Goal: Information Seeking & Learning: Learn about a topic

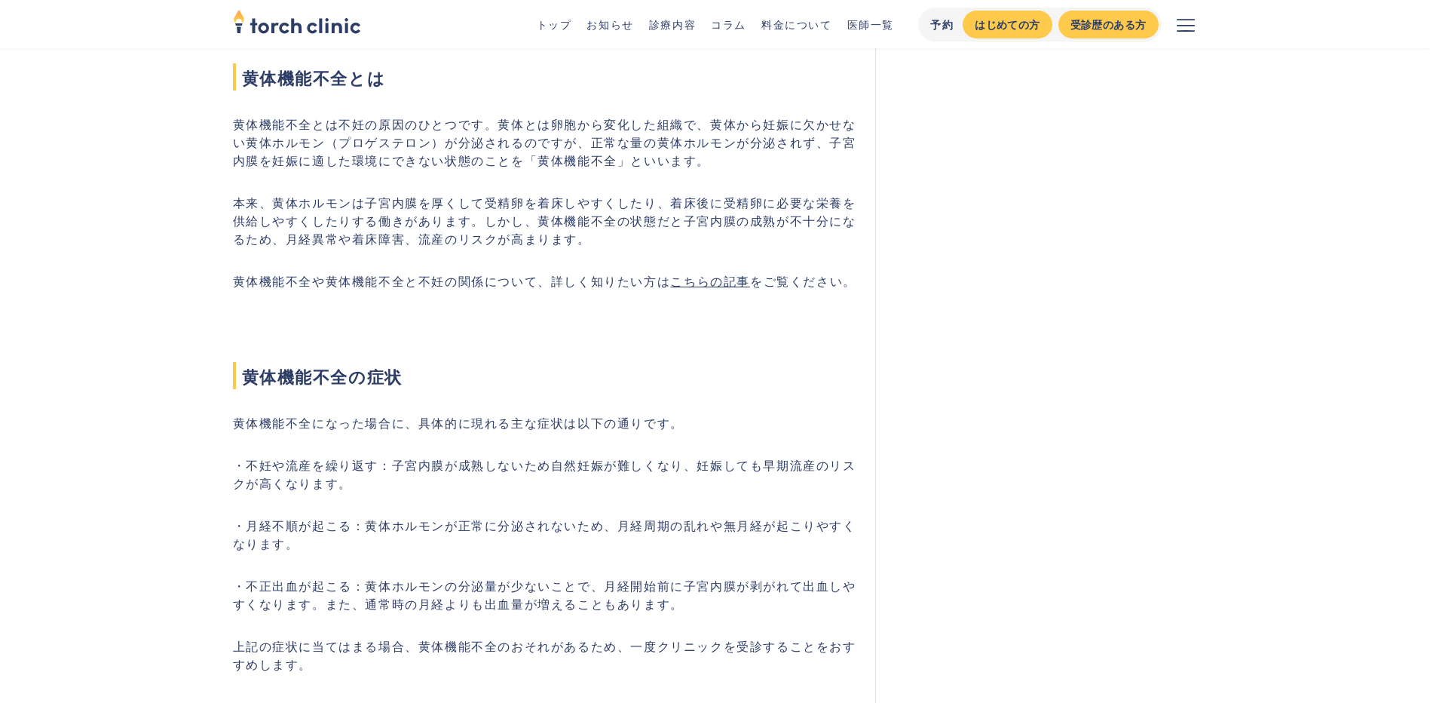
scroll to position [679, 0]
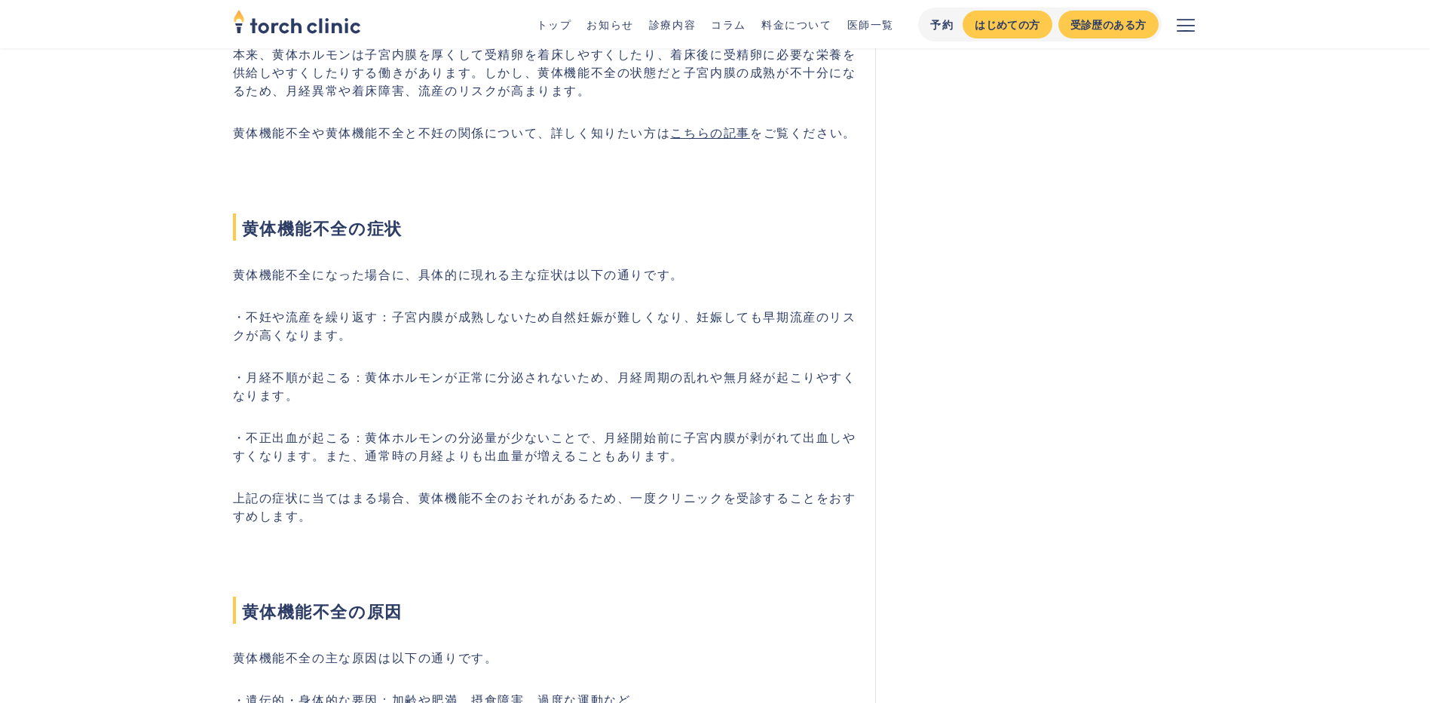
click at [327, 325] on p "・不妊や流産を繰り返す：子宮内膜が成熟しないため自然妊娠が難しくなり、妊娠しても早期流産のリスクが高くなります。" at bounding box center [545, 325] width 625 height 36
drag, startPoint x: 327, startPoint y: 325, endPoint x: 308, endPoint y: 375, distance: 53.9
click at [308, 375] on p "・月経不順が起こる：黄体ホルモンが正常に分泌されないため、月経周期の乱れや無月経が起こりやすくなります。" at bounding box center [545, 385] width 625 height 36
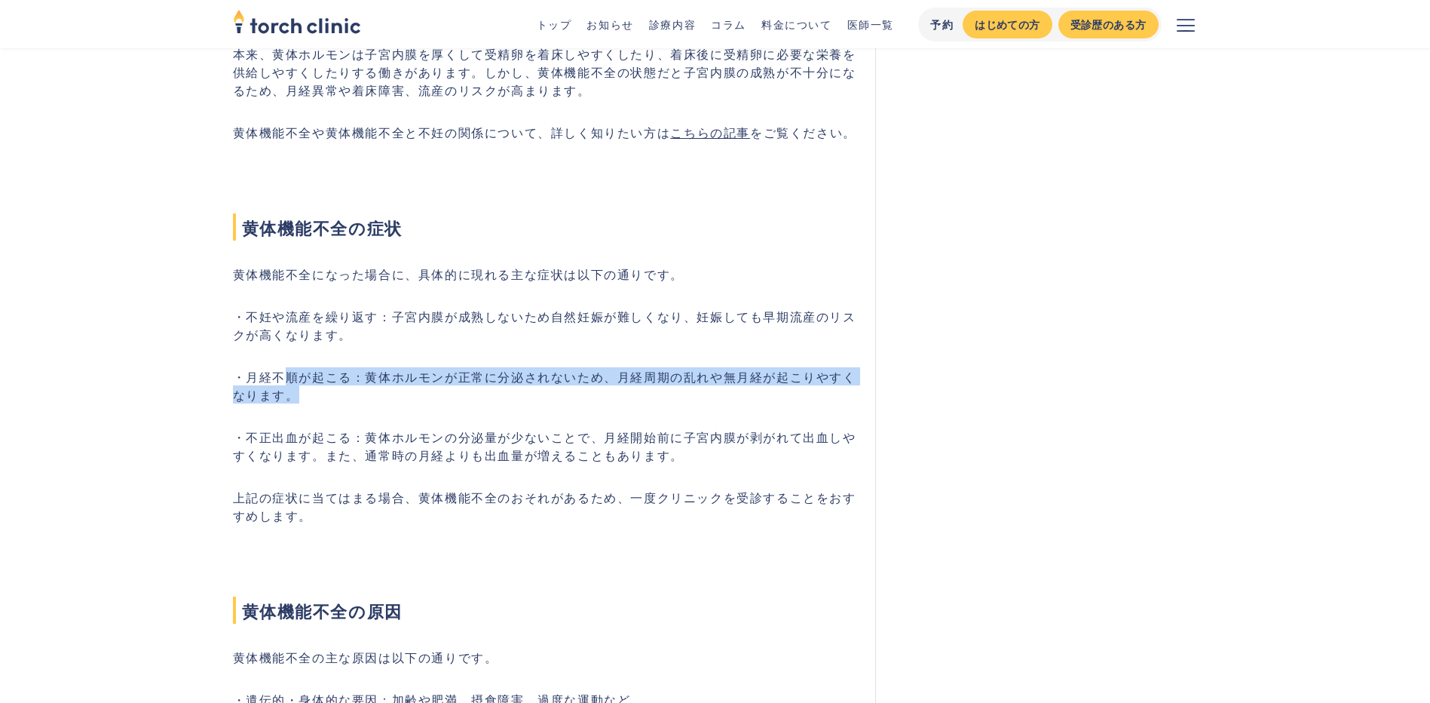
drag, startPoint x: 292, startPoint y: 376, endPoint x: 397, endPoint y: 394, distance: 106.2
click at [397, 394] on p "・月経不順が起こる：黄体ホルモンが正常に分泌されないため、月経周期の乱れや無月経が起こりやすくなります。" at bounding box center [545, 385] width 625 height 36
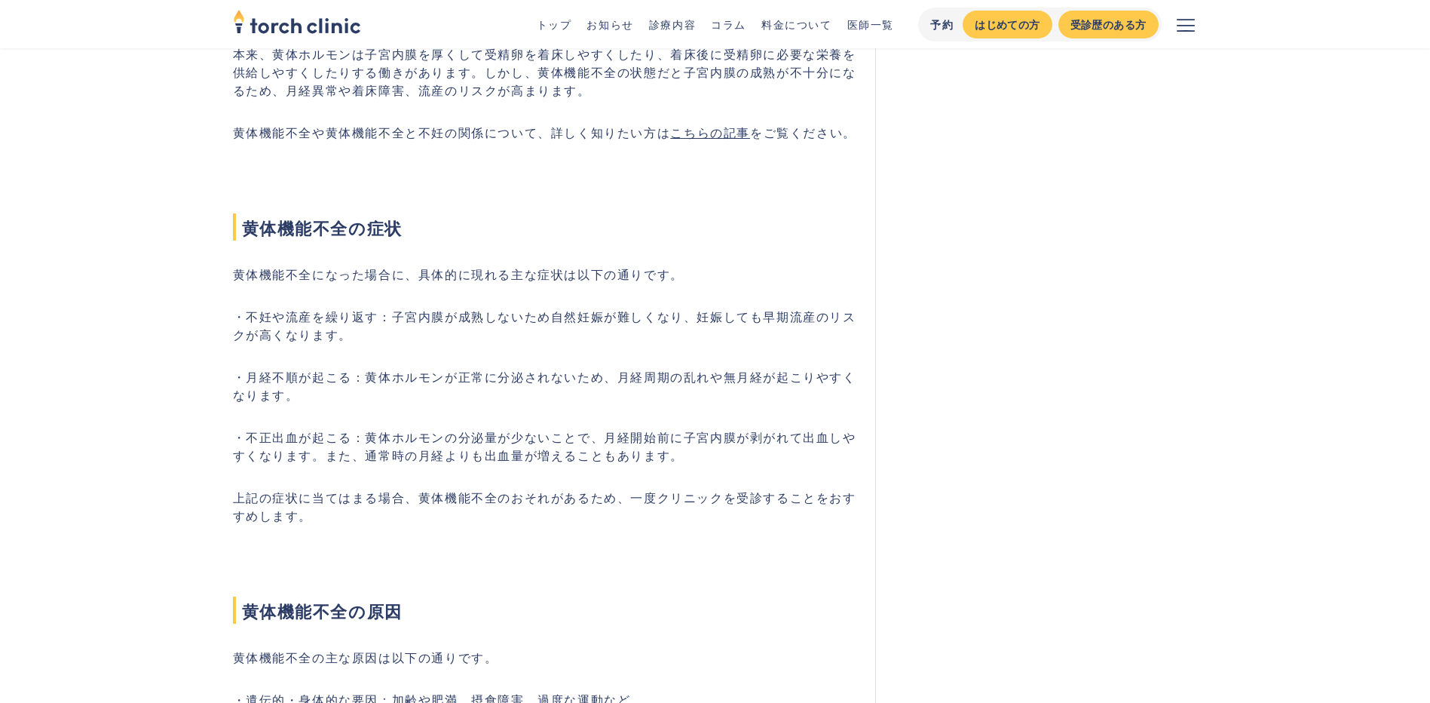
drag, startPoint x: 397, startPoint y: 394, endPoint x: 418, endPoint y: 424, distance: 37.9
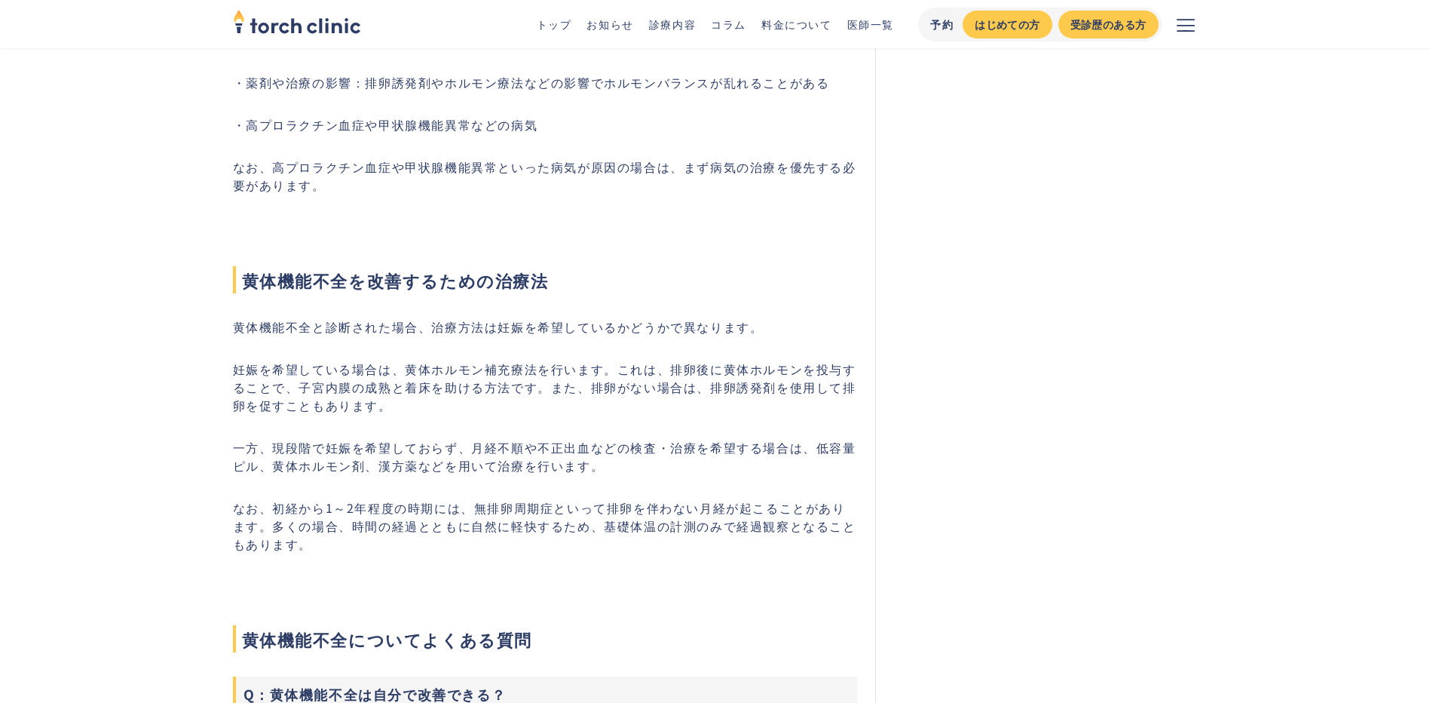
scroll to position [1508, 0]
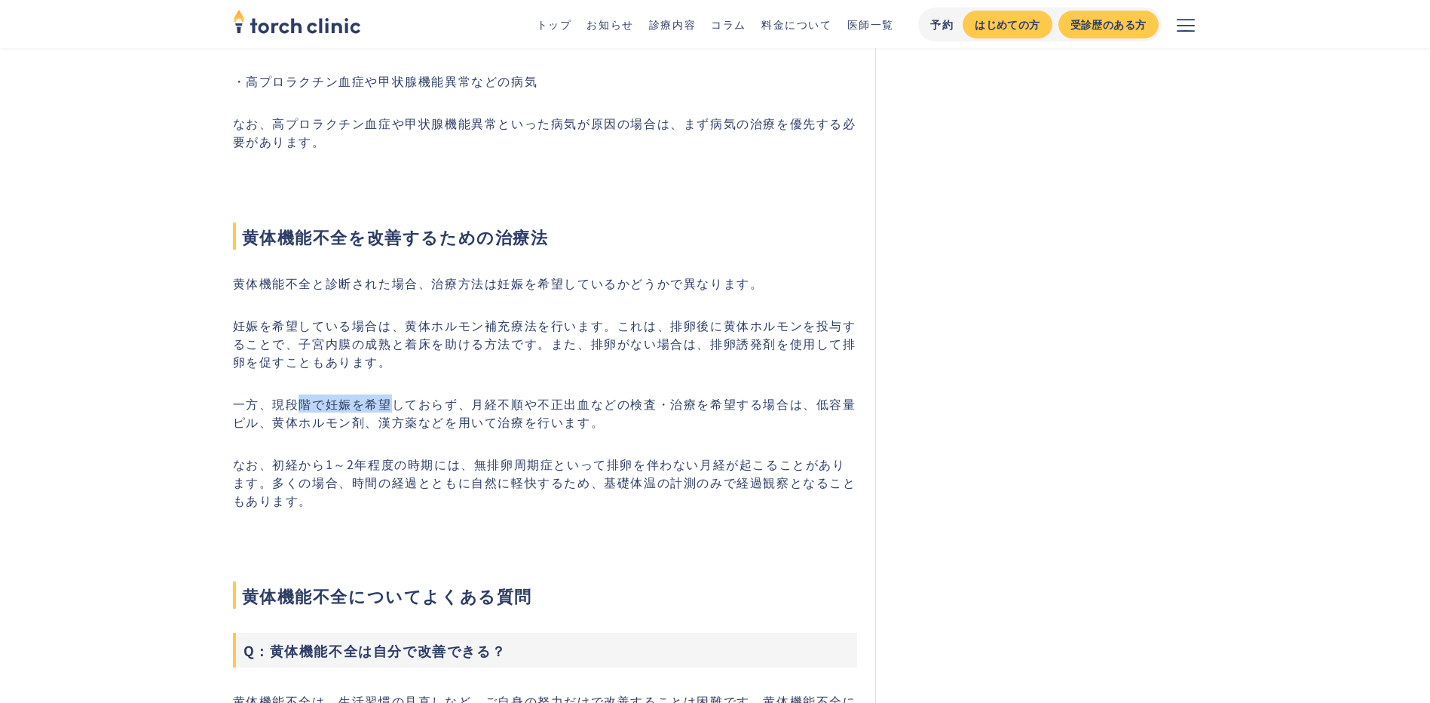
drag, startPoint x: 310, startPoint y: 396, endPoint x: 452, endPoint y: 394, distance: 142.5
click at [452, 394] on p "一方、現段階で妊娠を希望しておらず、月経不順や不正出血などの検査・治療を希望する場合は、低容量ピル、黄体ホルモン剤、漢方薬などを用いて治療を行います。" at bounding box center [545, 412] width 625 height 36
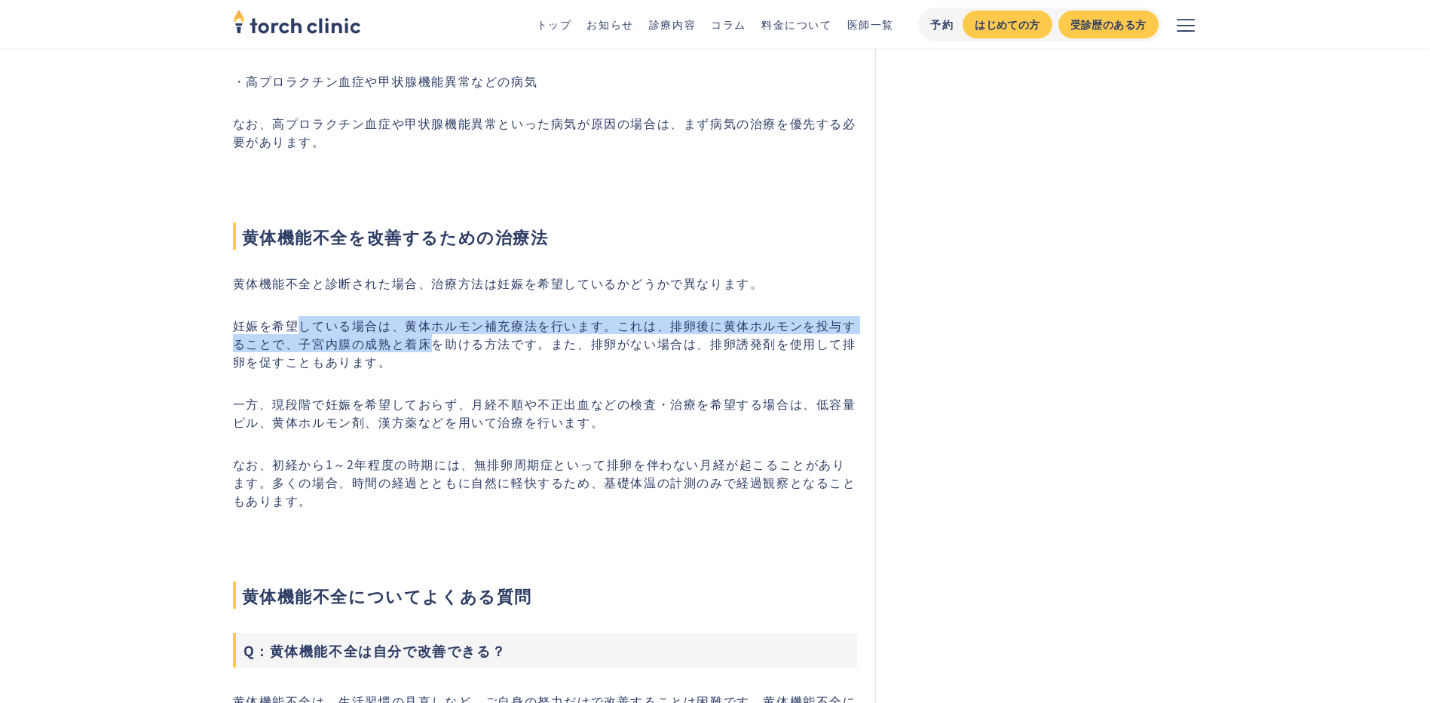
drag, startPoint x: 308, startPoint y: 324, endPoint x: 436, endPoint y: 349, distance: 129.8
click at [436, 349] on p "妊娠を希望している場合は、黄体ホルモン補充療法を行います。これは、排卵後に黄体ホルモンを投与することで、子宮内膜の成熟と着床を助ける方法です。また、排卵がない…" at bounding box center [545, 343] width 625 height 54
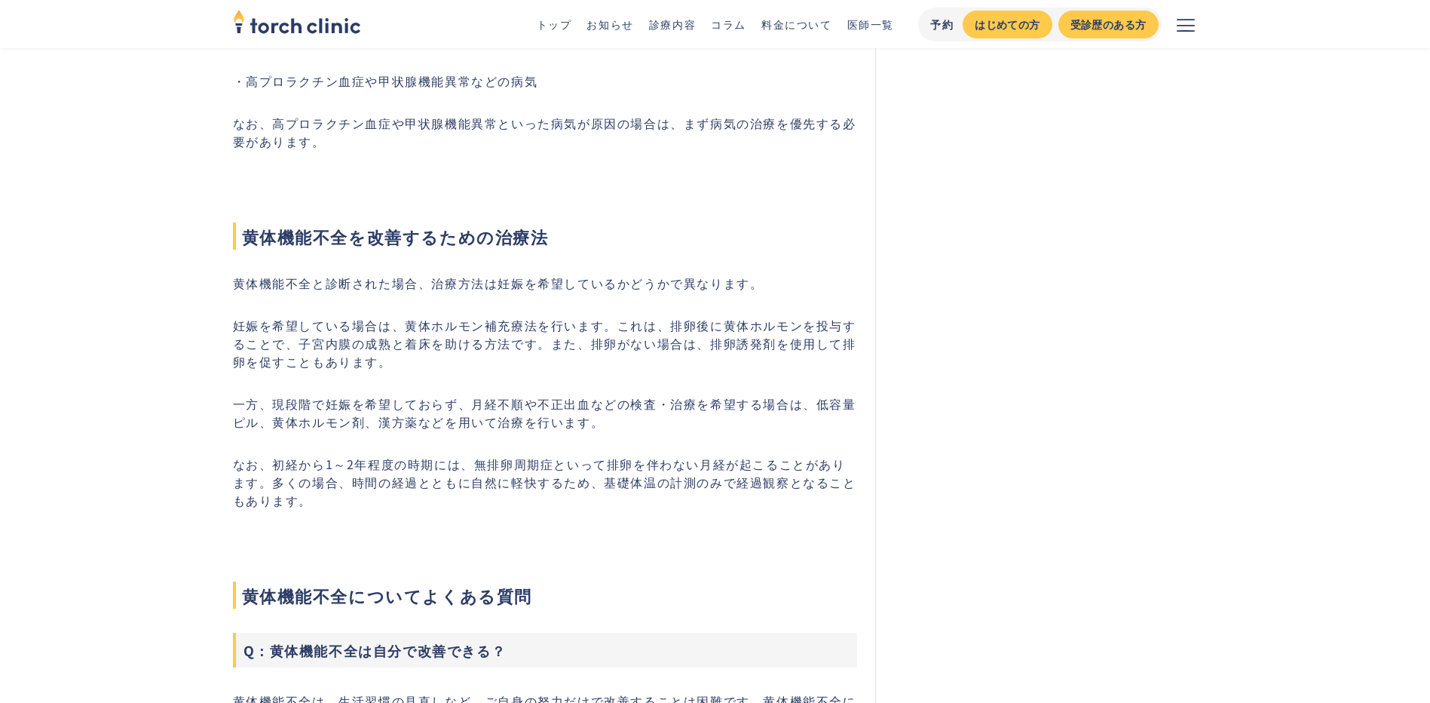
drag, startPoint x: 436, startPoint y: 349, endPoint x: 413, endPoint y: 379, distance: 37.7
click at [413, 379] on div "黄体機能不全とは 黄体機能不全とは不妊の原因のひとつです。黄体とは卵胞から変化した組織で、黄体から妊娠に欠かせない黄体ホルモン（プロゲステロン）が分泌されるの…" at bounding box center [545, 321] width 625 height 2569
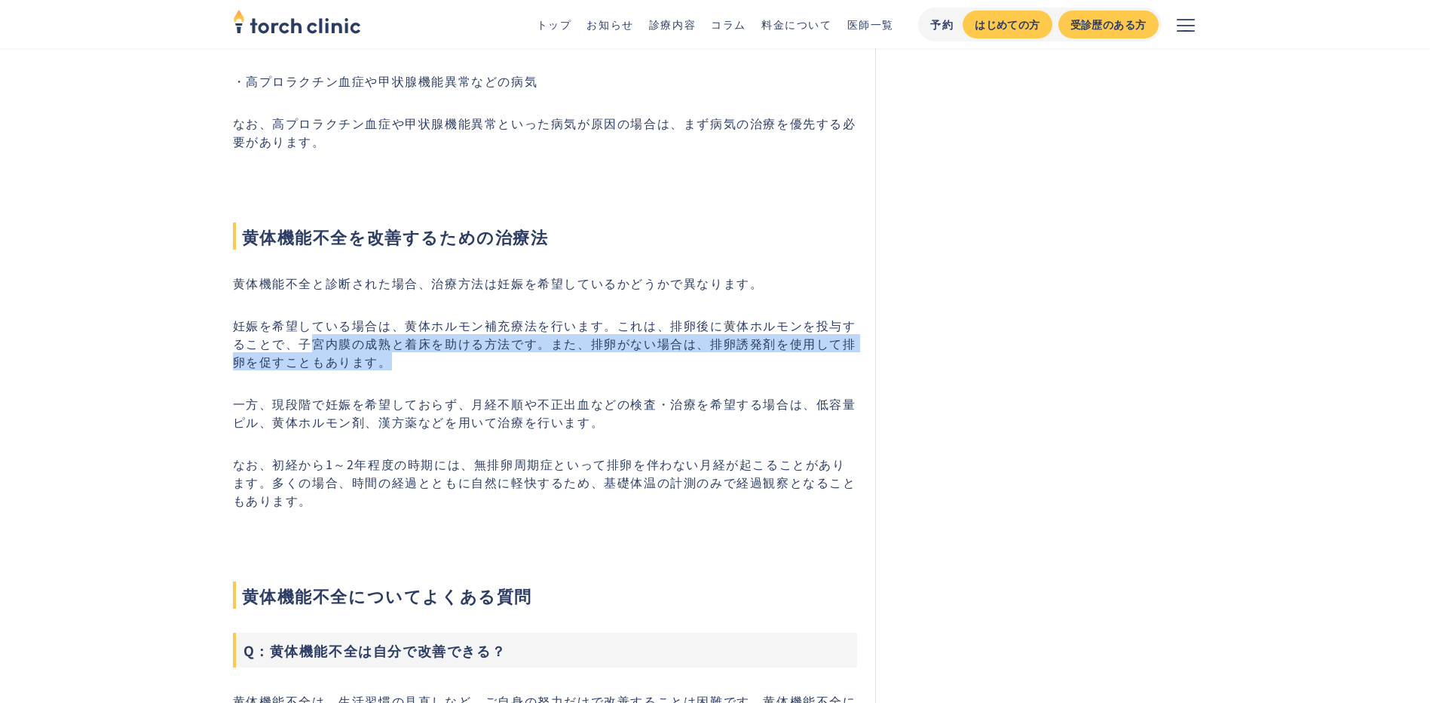
drag, startPoint x: 309, startPoint y: 345, endPoint x: 431, endPoint y: 363, distance: 123.6
click at [431, 363] on p "妊娠を希望している場合は、黄体ホルモン補充療法を行います。これは、排卵後に黄体ホルモンを投与することで、子宮内膜の成熟と着床を助ける方法です。また、排卵がない…" at bounding box center [545, 343] width 625 height 54
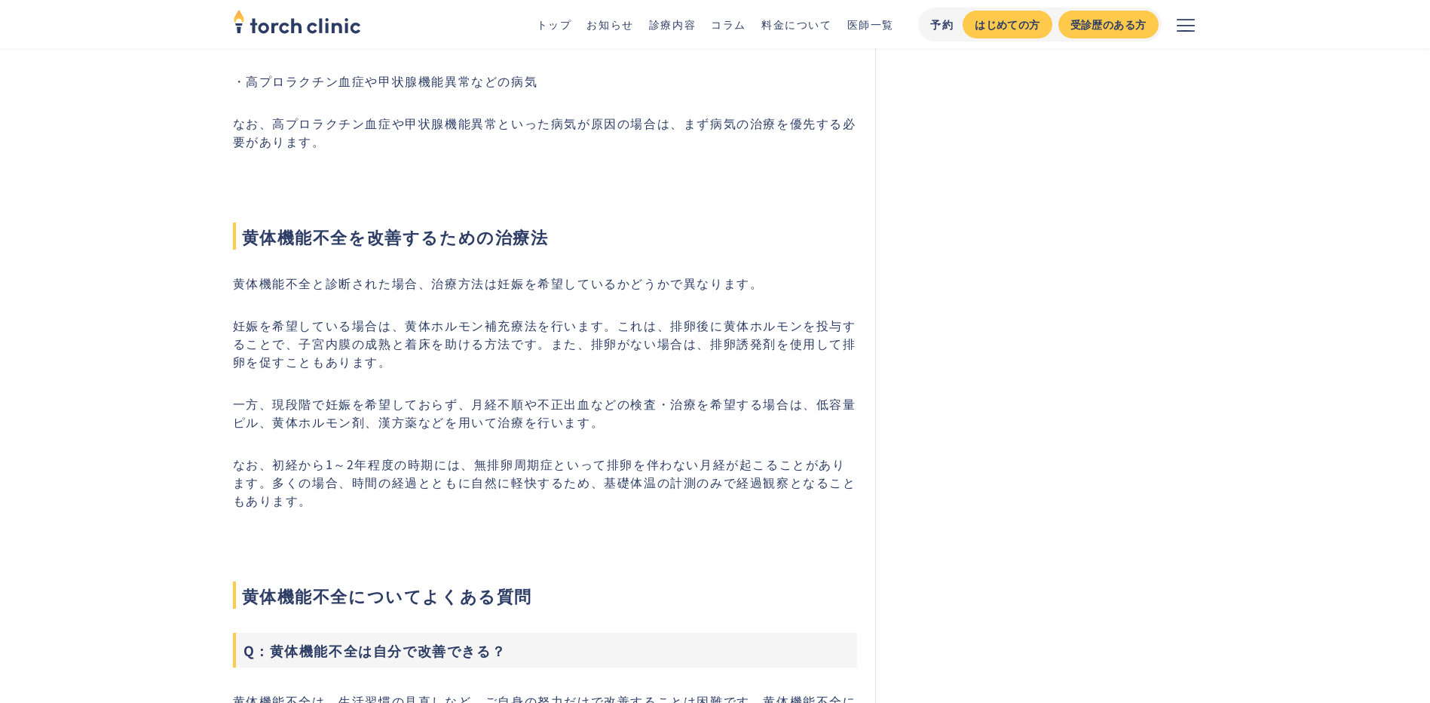
drag, startPoint x: 431, startPoint y: 363, endPoint x: 422, endPoint y: 376, distance: 15.7
click at [422, 376] on div "黄体機能不全とは 黄体機能不全とは不妊の原因のひとつです。黄体とは卵胞から変化した組織で、黄体から妊娠に欠かせない黄体ホルモン（プロゲステロン）が分泌されるの…" at bounding box center [545, 321] width 625 height 2569
drag, startPoint x: 276, startPoint y: 401, endPoint x: 370, endPoint y: 402, distance: 94.2
click at [370, 402] on p "一方、現段階で妊娠を希望しておらず、月経不順や不正出血などの検査・治療を希望する場合は、低容量ピル、黄体ホルモン剤、漢方薬などを用いて治療を行います。" at bounding box center [545, 412] width 625 height 36
drag, startPoint x: 370, startPoint y: 402, endPoint x: 262, endPoint y: 414, distance: 108.5
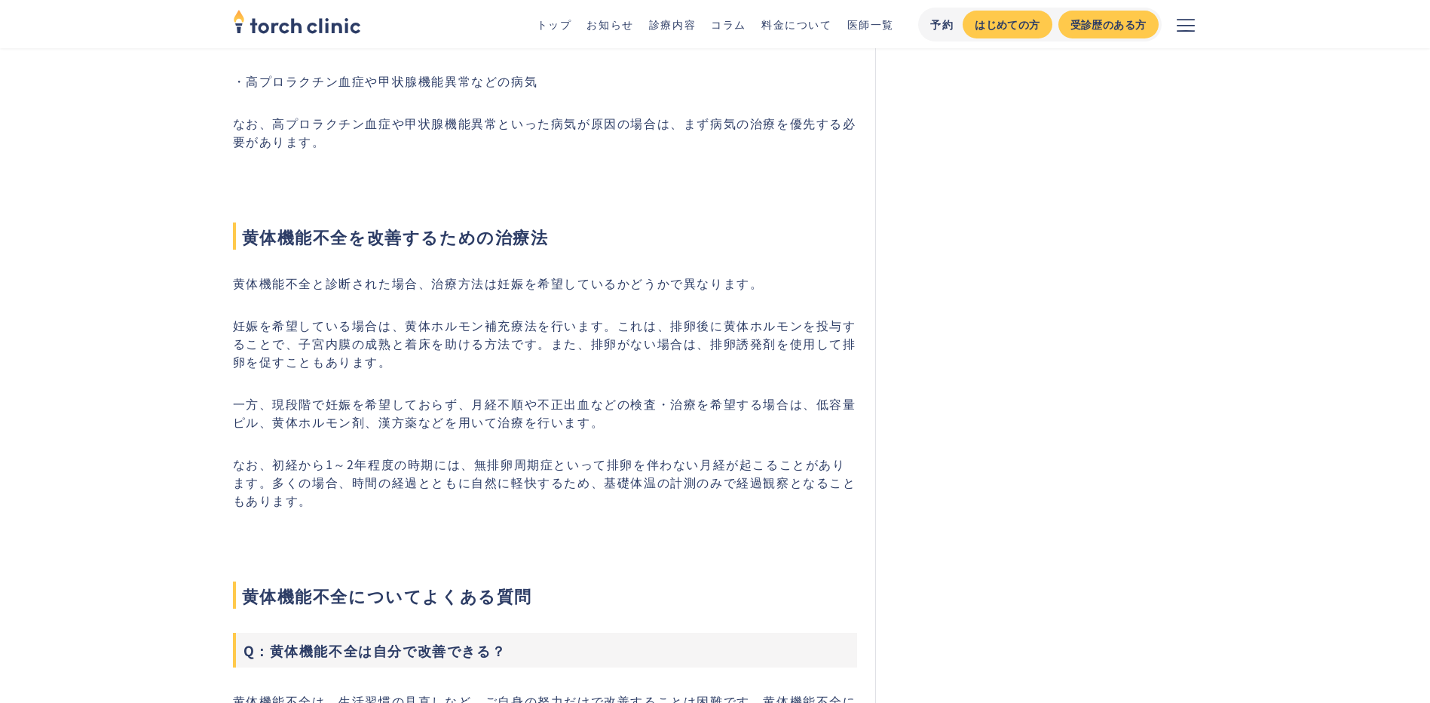
click at [262, 414] on p "一方、現段階で妊娠を希望しておらず、月経不順や不正出血などの検査・治療を希望する場合は、低容量ピル、黄体ホルモン剤、漢方薬などを用いて治療を行います。" at bounding box center [545, 412] width 625 height 36
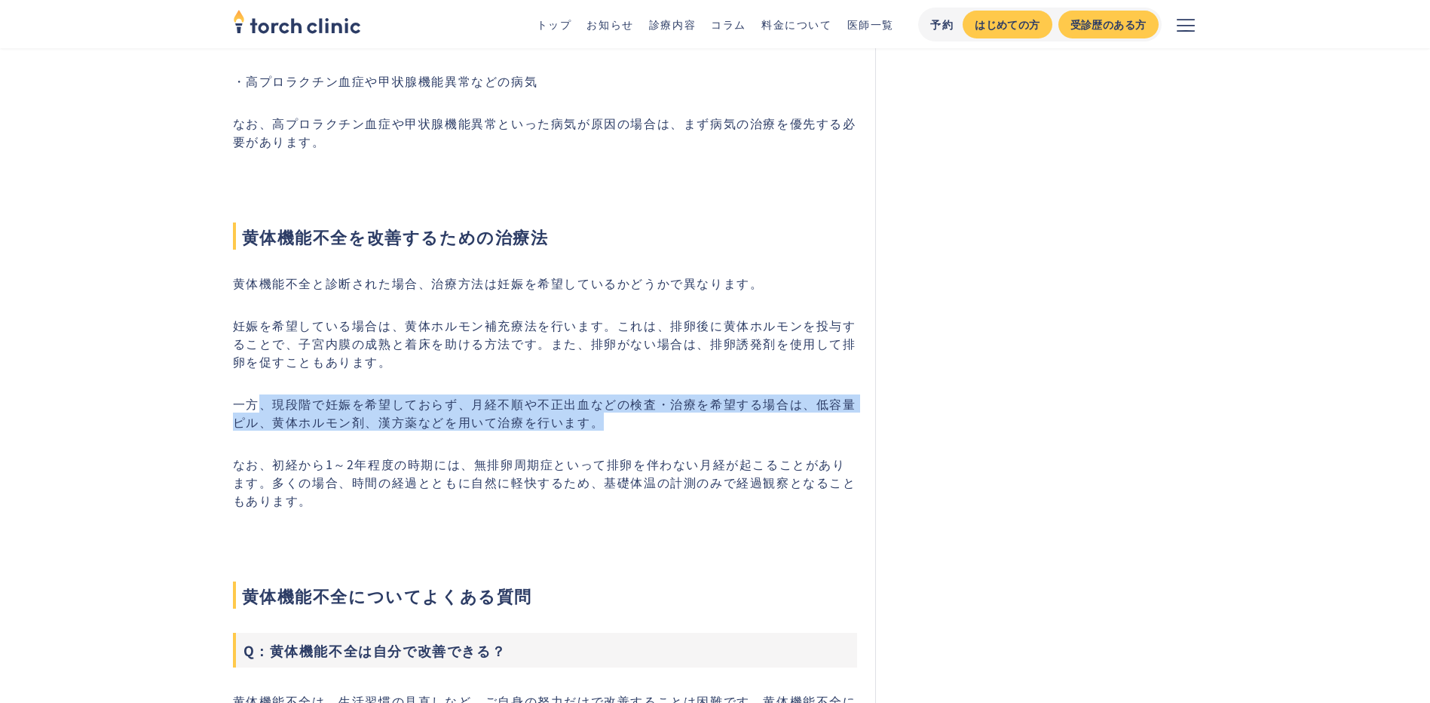
drag, startPoint x: 262, startPoint y: 409, endPoint x: 605, endPoint y: 421, distance: 343.3
click at [605, 421] on p "一方、現段階で妊娠を希望しておらず、月経不順や不正出血などの検査・治療を希望する場合は、低容量ピル、黄体ホルモン剤、漢方薬などを用いて治療を行います。" at bounding box center [545, 412] width 625 height 36
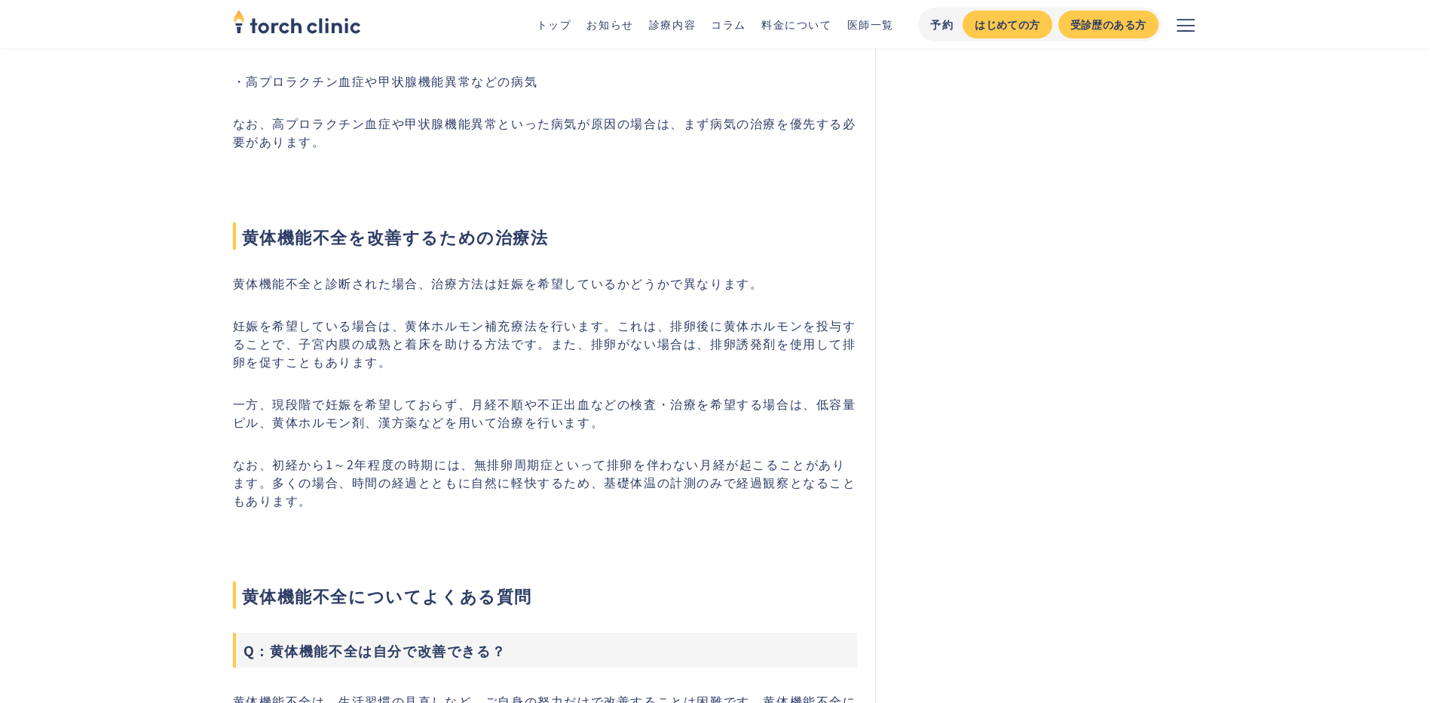
drag, startPoint x: 605, startPoint y: 421, endPoint x: 574, endPoint y: 458, distance: 48.1
click at [574, 458] on p "なお、初経から1～2年程度の時期には、無排卵周期症といって排卵を伴わない月経が起こることがあります。多くの場合、時間の経過とともに自然に軽快するため、基礎体温…" at bounding box center [545, 482] width 625 height 54
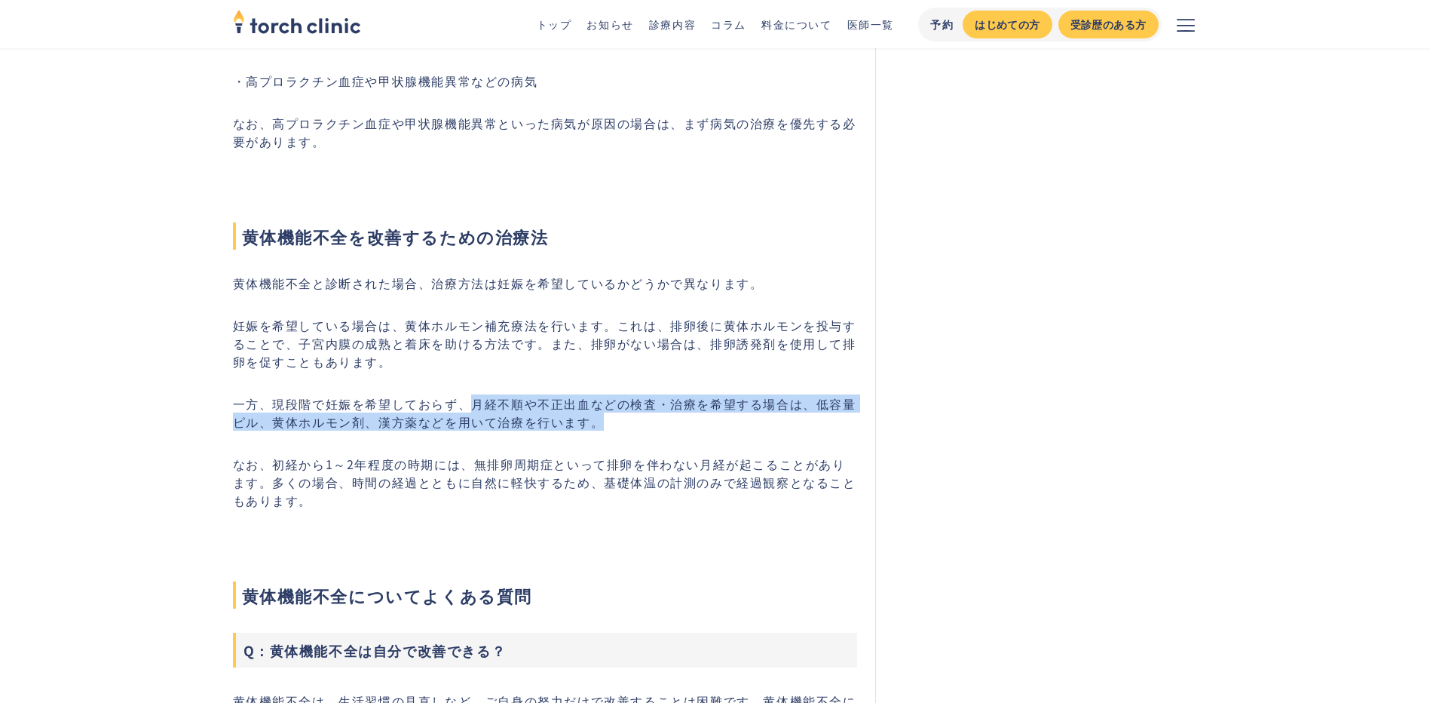
drag, startPoint x: 465, startPoint y: 401, endPoint x: 686, endPoint y: 421, distance: 221.8
click at [686, 421] on p "一方、現段階で妊娠を希望しておらず、月経不順や不正出血などの検査・治療を希望する場合は、低容量ピル、黄体ホルモン剤、漢方薬などを用いて治療を行います。" at bounding box center [545, 412] width 625 height 36
drag, startPoint x: 686, startPoint y: 421, endPoint x: 622, endPoint y: 429, distance: 64.5
click at [622, 429] on p "一方、現段階で妊娠を希望しておらず、月経不順や不正出血などの検査・治療を希望する場合は、低容量ピル、黄体ホルモン剤、漢方薬などを用いて治療を行います。" at bounding box center [545, 412] width 625 height 36
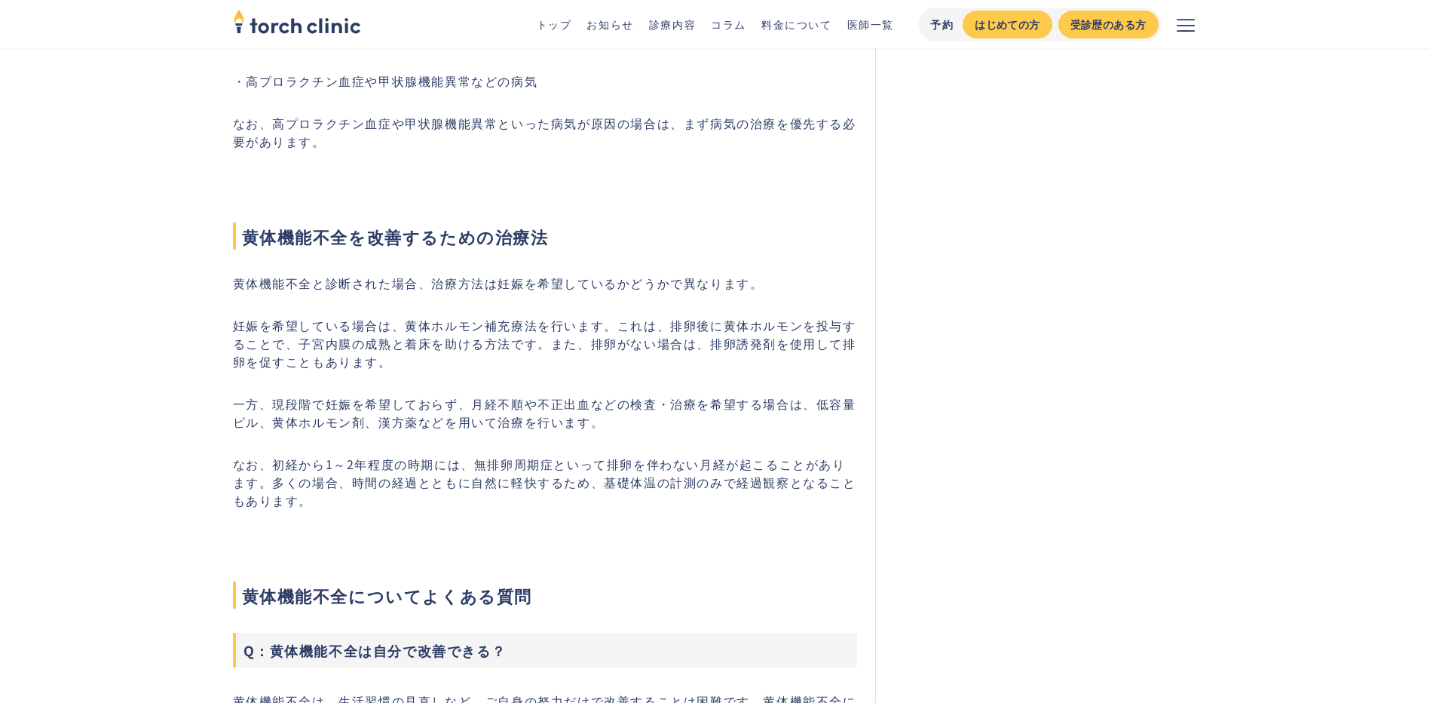
click at [294, 415] on p "一方、現段階で妊娠を希望しておらず、月経不順や不正出血などの検査・治療を希望する場合は、低容量ピル、黄体ホルモン剤、漢方薬などを用いて治療を行います。" at bounding box center [545, 412] width 625 height 36
drag, startPoint x: 294, startPoint y: 415, endPoint x: 490, endPoint y: 422, distance: 196.2
click at [490, 422] on p "一方、現段階で妊娠を希望しておらず、月経不順や不正出血などの検査・治療を希望する場合は、低容量ピル、黄体ホルモン剤、漢方薬などを用いて治療を行います。" at bounding box center [545, 412] width 625 height 36
drag, startPoint x: 490, startPoint y: 422, endPoint x: 408, endPoint y: 435, distance: 83.2
click at [408, 435] on div "黄体機能不全とは 黄体機能不全とは不妊の原因のひとつです。黄体とは卵胞から変化した組織で、黄体から妊娠に欠かせない黄体ホルモン（プロゲステロン）が分泌されるの…" at bounding box center [545, 321] width 625 height 2569
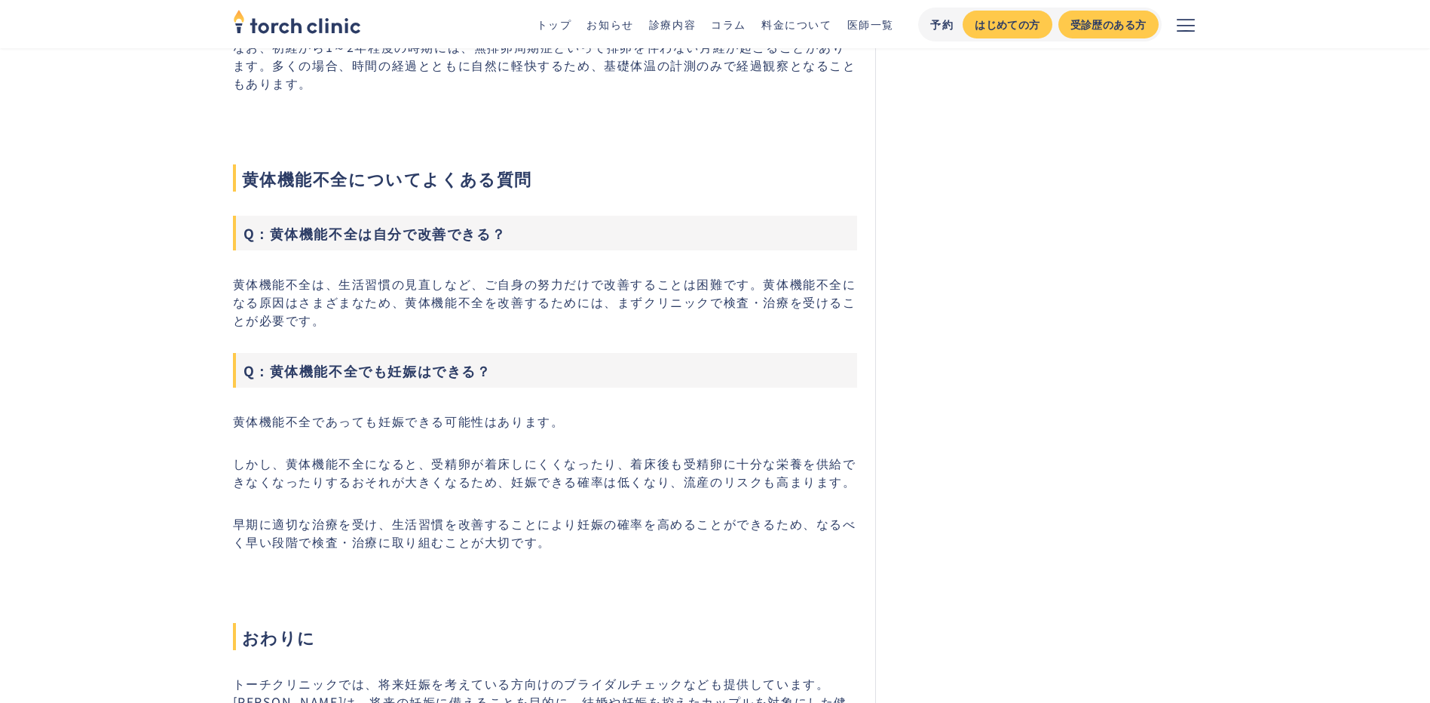
scroll to position [1960, 0]
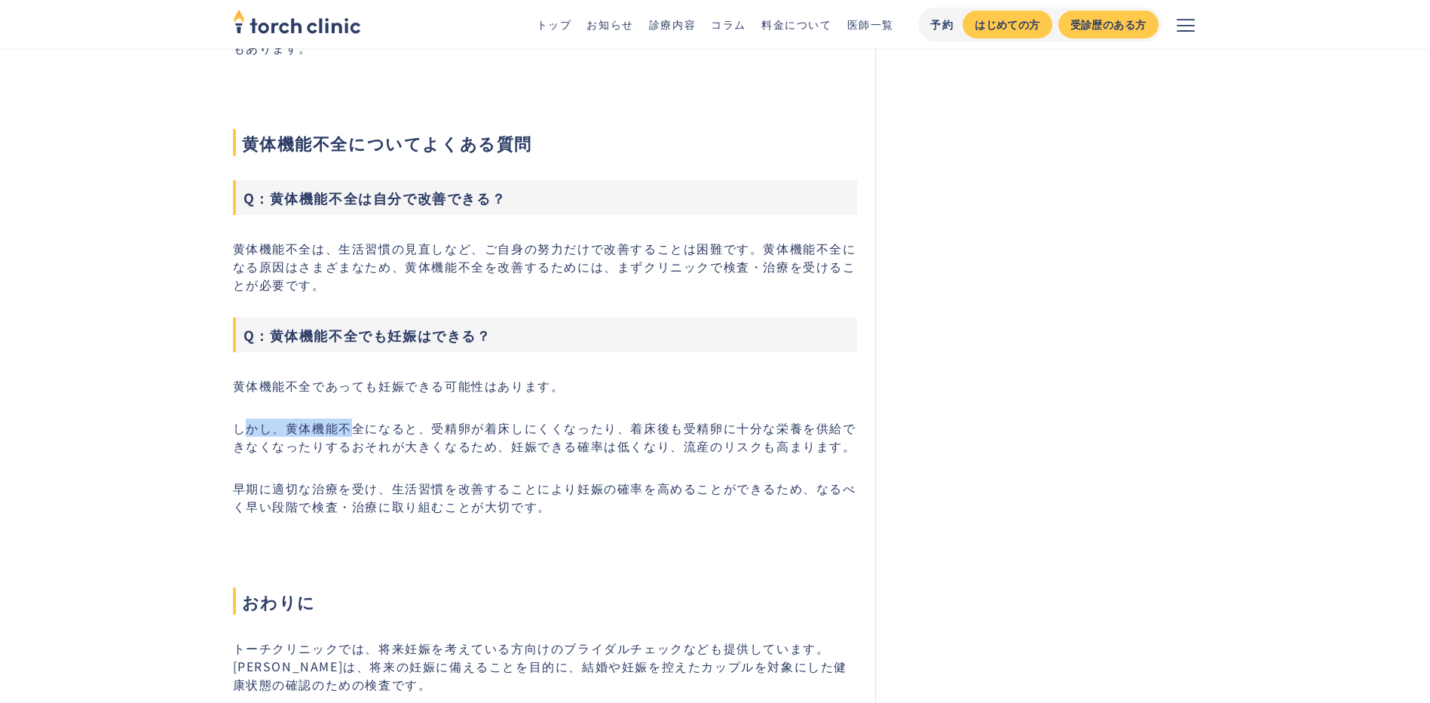
drag, startPoint x: 259, startPoint y: 431, endPoint x: 388, endPoint y: 437, distance: 128.3
click at [388, 437] on p "しかし、黄体機能不全になると、受精卵が着床しにくくなったり、着床後も受精卵に十分な栄養を供給できなくなったりするおそれが大きくなるため、妊娠できる確率は低くな…" at bounding box center [545, 436] width 625 height 36
drag, startPoint x: 388, startPoint y: 437, endPoint x: 508, endPoint y: 462, distance: 123.3
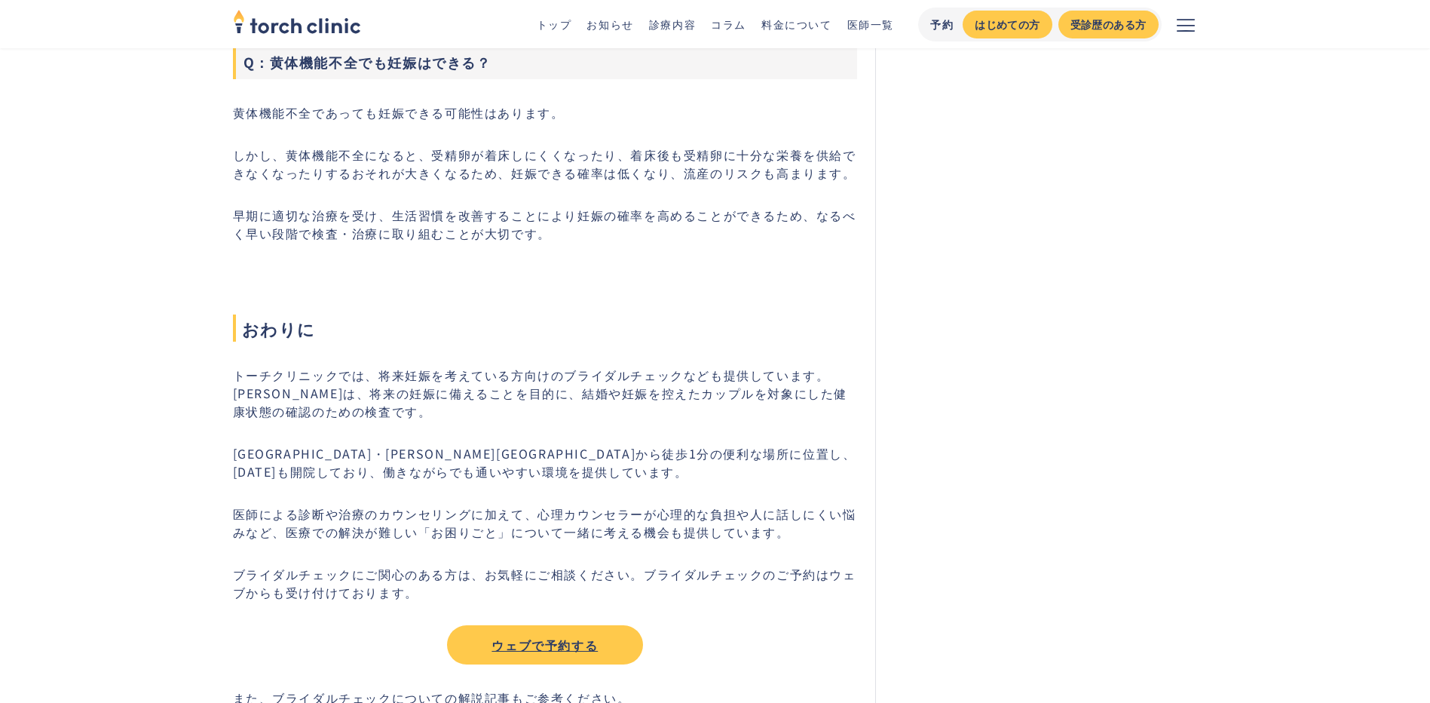
scroll to position [2337, 0]
